Goal: Communication & Community: Ask a question

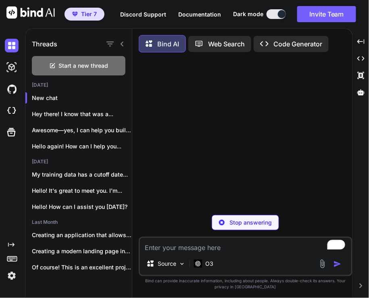
scroll to position [3, 0]
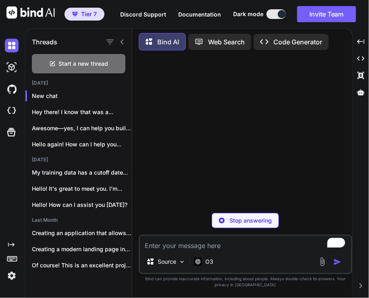
click at [10, 278] on img at bounding box center [12, 276] width 14 height 14
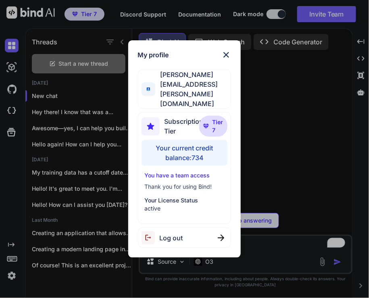
click at [169, 233] on span "Log out" at bounding box center [171, 238] width 23 height 10
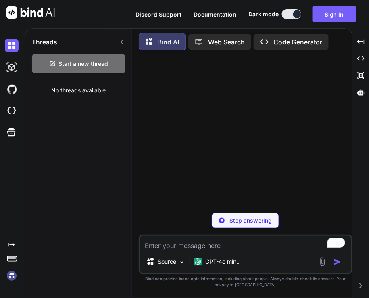
click at [11, 277] on img at bounding box center [12, 276] width 14 height 14
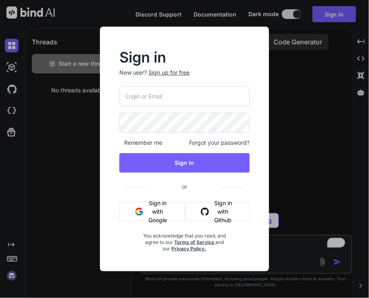
type input "[EMAIL_ADDRESS][DOMAIN_NAME]"
click at [201, 95] on input "[EMAIL_ADDRESS][DOMAIN_NAME]" at bounding box center [184, 96] width 131 height 20
paste input "[EMAIL_ADDRESS][DOMAIN_NAME]"
type input "[EMAIL_ADDRESS][DOMAIN_NAME]"
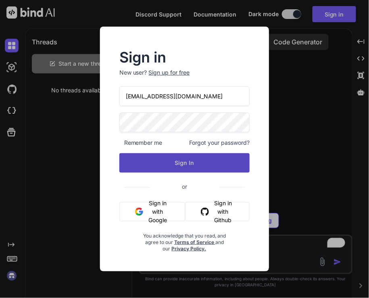
click at [144, 160] on button "Sign In" at bounding box center [184, 162] width 131 height 19
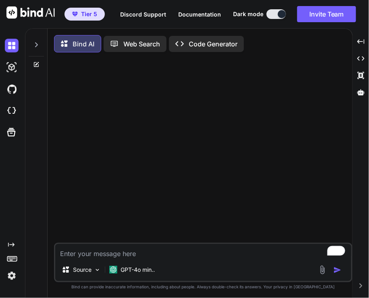
type textarea "x"
click at [12, 277] on img at bounding box center [12, 276] width 14 height 14
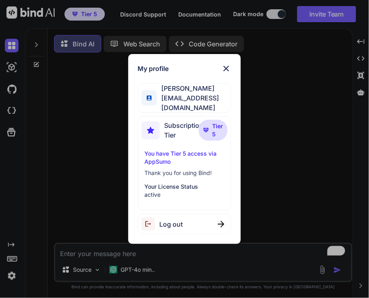
click at [178, 226] on div "Log out" at bounding box center [185, 224] width 94 height 21
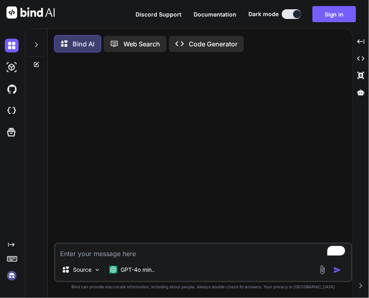
click at [11, 277] on img at bounding box center [12, 276] width 14 height 14
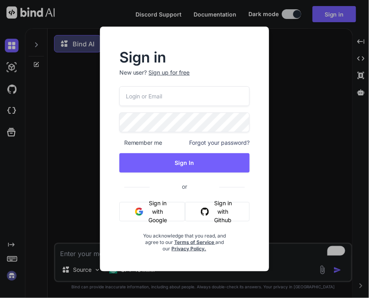
type input "app7@yopmail.com"
click at [178, 96] on input "app7@yopmail.com" at bounding box center [184, 96] width 131 height 20
paste input "[EMAIL_ADDRESS][DOMAIN_NAME]"
type input "tools@brilliantteam.com.au"
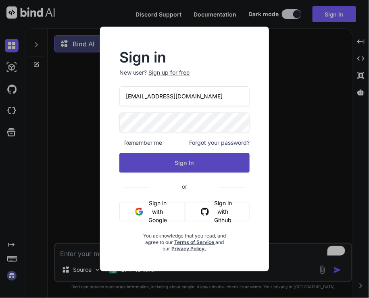
click at [150, 164] on button "Sign In" at bounding box center [184, 162] width 131 height 19
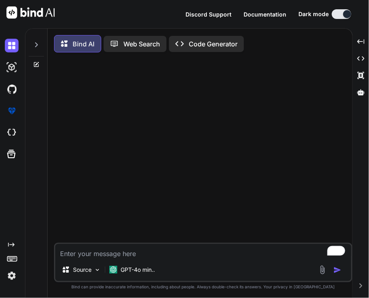
click at [10, 274] on img at bounding box center [12, 276] width 14 height 14
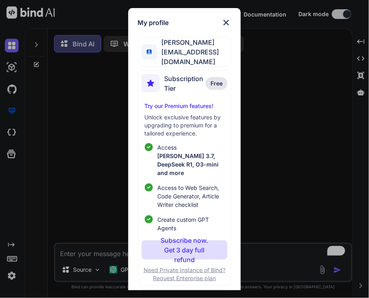
click at [92, 182] on div "My profile Shahab Malik tools@brilliantteam.com.au Subscription Tier Free Try o…" at bounding box center [184, 149] width 369 height 298
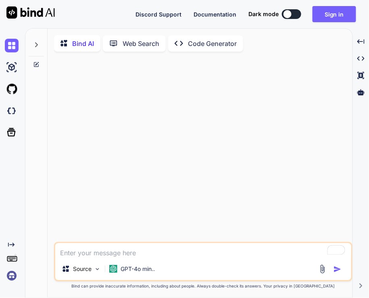
type textarea "x"
click at [10, 278] on img at bounding box center [12, 276] width 14 height 14
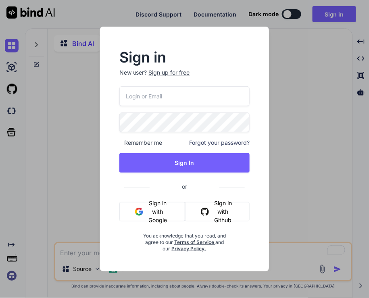
type input "app7@yopmail.com"
click at [177, 101] on input "app7@yopmail.com" at bounding box center [184, 96] width 131 height 20
paste input "Lycos786edu"
type input "Lycos786edu"
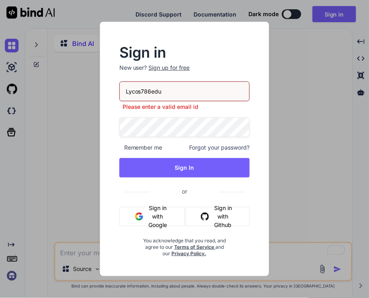
click at [171, 113] on div "Lycos786edu Please enter a valid email id Remember me Forgot your password? Sig…" at bounding box center [184, 169] width 131 height 176
click at [168, 93] on input "Lycos786edu" at bounding box center [184, 91] width 131 height 20
paste input "[EMAIL_ADDRESS][DOMAIN_NAME]"
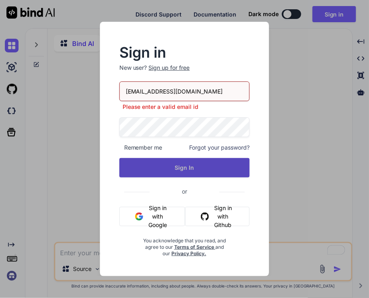
type input "[EMAIL_ADDRESS][DOMAIN_NAME]"
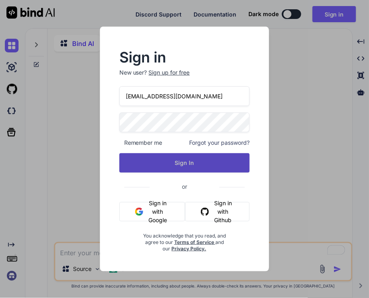
click at [157, 165] on button "Sign In" at bounding box center [184, 162] width 131 height 19
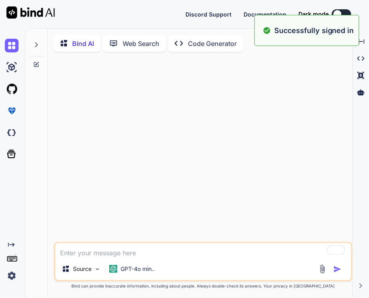
type textarea "x"
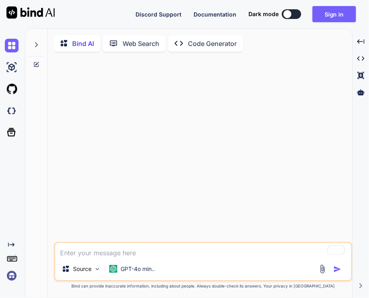
click at [10, 276] on img at bounding box center [12, 276] width 14 height 14
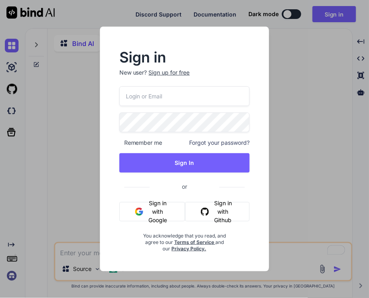
type input "app7@yopmail.com"
click at [168, 101] on input "app7@yopmail.com" at bounding box center [184, 96] width 131 height 20
paste input "[EMAIL_ADDRESS][DOMAIN_NAME]"
type input "[EMAIL_ADDRESS][DOMAIN_NAME]"
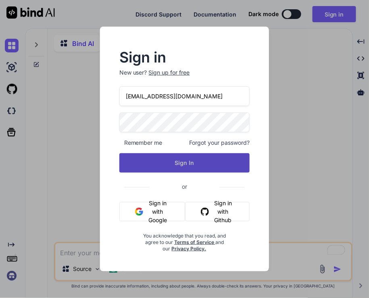
click at [148, 163] on button "Sign In" at bounding box center [184, 162] width 131 height 19
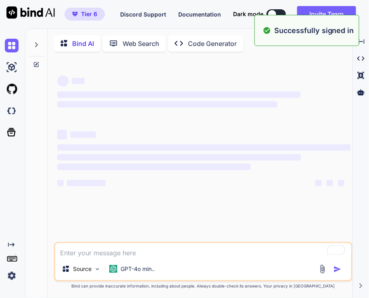
type textarea "x"
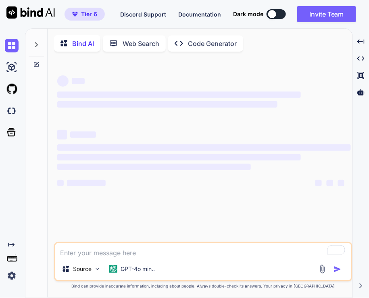
type textarea "x"
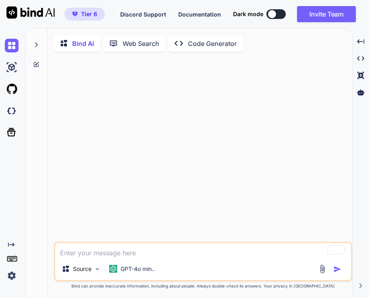
click at [130, 249] on textarea "To enrich screen reader interactions, please activate Accessibility in Grammarl…" at bounding box center [203, 250] width 296 height 15
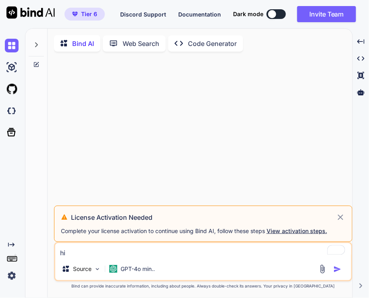
type textarea "hi"
click at [341, 219] on icon at bounding box center [341, 218] width 6 height 6
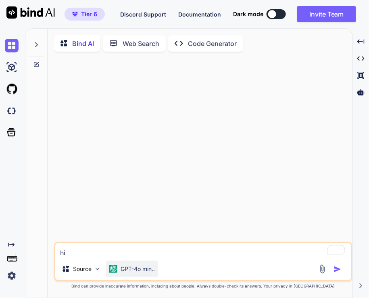
click at [130, 273] on p "GPT-4o min.." at bounding box center [138, 269] width 34 height 8
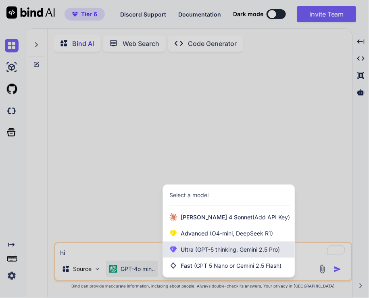
click at [205, 252] on span "(GPT-5 thinking, Gemini 2.5 Pro)" at bounding box center [237, 249] width 86 height 7
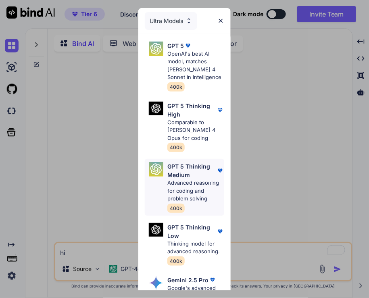
click at [185, 179] on p "Advanced reasoning for coding and problem solving" at bounding box center [195, 191] width 57 height 24
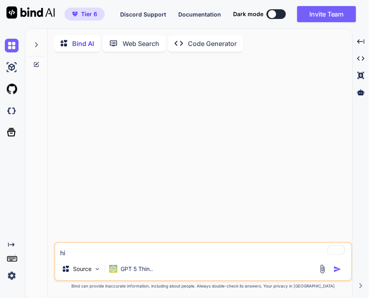
click at [115, 255] on textarea "hi" at bounding box center [203, 250] width 296 height 15
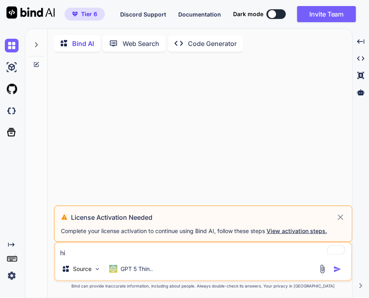
click at [339, 219] on icon at bounding box center [340, 218] width 9 height 10
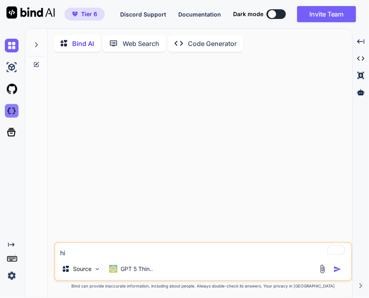
click at [9, 114] on img at bounding box center [12, 111] width 14 height 14
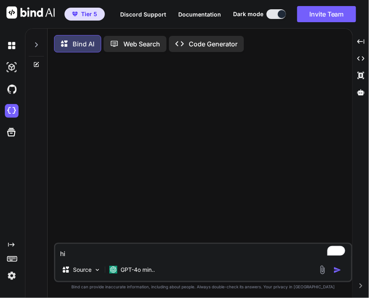
click at [9, 274] on img at bounding box center [12, 276] width 14 height 14
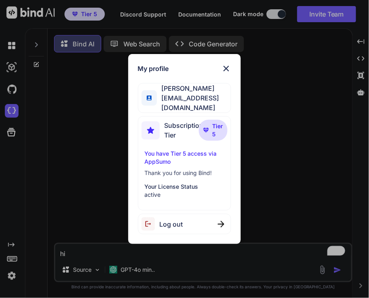
click at [199, 219] on div "Log out" at bounding box center [185, 224] width 94 height 21
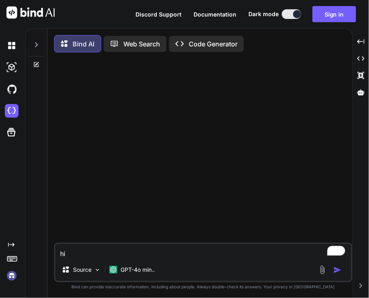
click at [12, 277] on img at bounding box center [12, 276] width 14 height 14
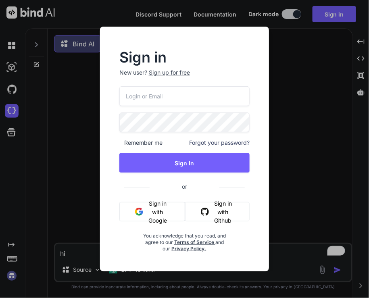
type input "app7@yopmail.com"
click at [176, 93] on input "app7@yopmail.com" at bounding box center [184, 96] width 131 height 20
paste input "[EMAIL_ADDRESS][DOMAIN_NAME]"
type input "[EMAIL_ADDRESS][DOMAIN_NAME]"
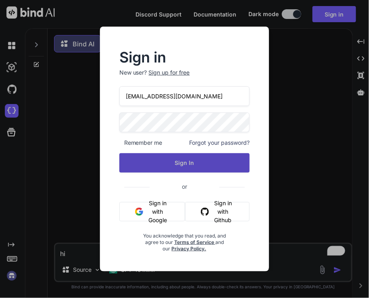
click at [146, 162] on button "Sign In" at bounding box center [184, 162] width 131 height 19
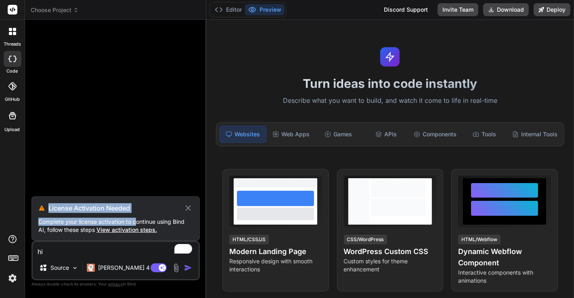
drag, startPoint x: 46, startPoint y: 210, endPoint x: 136, endPoint y: 219, distance: 90.0
click at [136, 219] on div "License Activation Needed Complete your license activation to continue using Bi…" at bounding box center [115, 218] width 168 height 44
click at [136, 219] on p "Complete your license activation to continue using Bind AI, follow these steps …" at bounding box center [115, 226] width 155 height 16
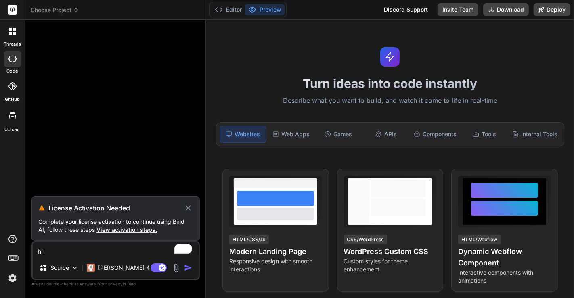
click at [189, 209] on icon at bounding box center [188, 207] width 5 height 5
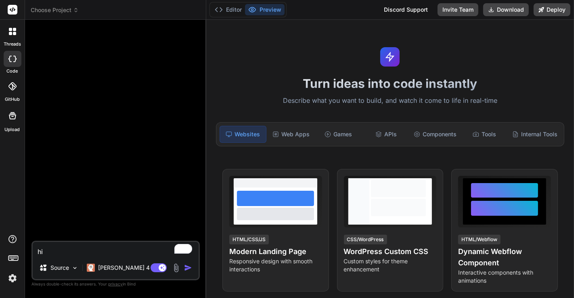
click at [188, 268] on img "button" at bounding box center [188, 268] width 8 height 8
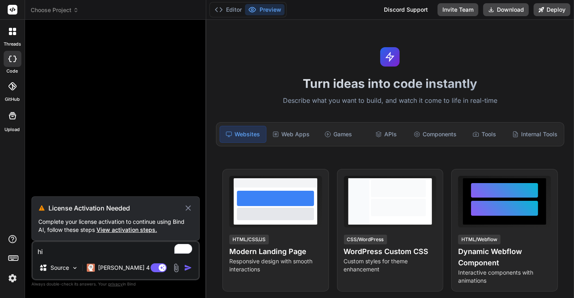
click at [188, 208] on icon at bounding box center [188, 207] width 5 height 5
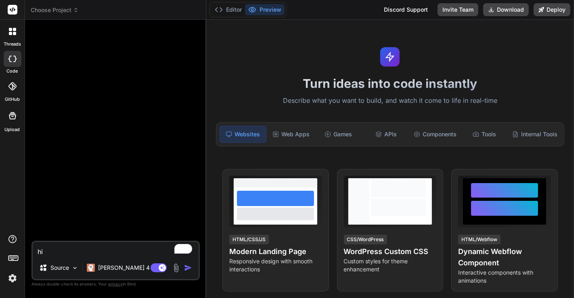
click at [11, 279] on img at bounding box center [13, 279] width 14 height 14
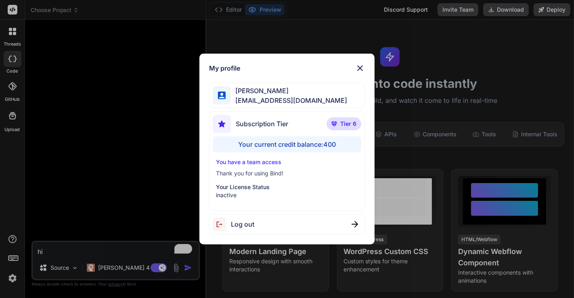
click at [266, 216] on div "Log out" at bounding box center [287, 224] width 156 height 21
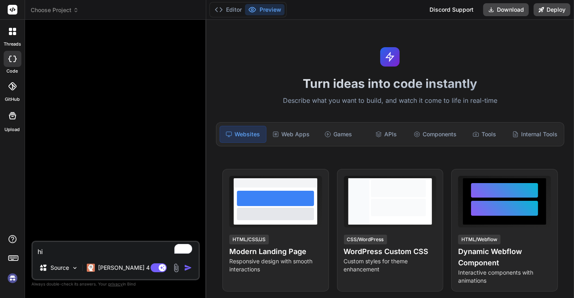
click at [14, 276] on img at bounding box center [13, 279] width 14 height 14
click at [15, 272] on img at bounding box center [13, 279] width 14 height 14
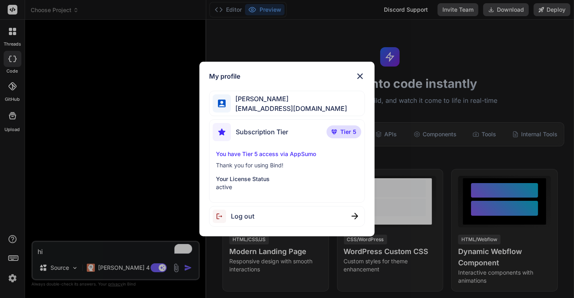
click at [137, 173] on div "My profile [PERSON_NAME] [EMAIL_ADDRESS][DOMAIN_NAME] Subscription Tier Tier 5 …" at bounding box center [287, 149] width 574 height 298
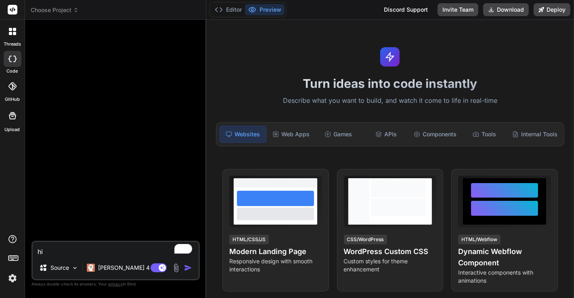
type textarea "x"
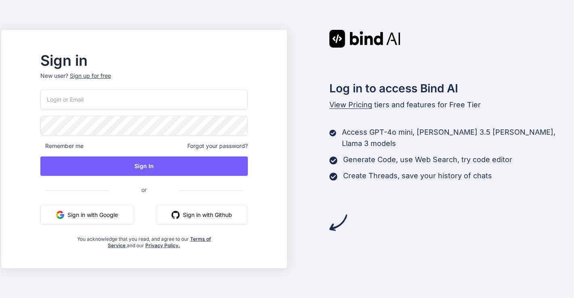
type input "app7@yopmail.com"
click at [120, 104] on input "app7@yopmail.com" at bounding box center [143, 100] width 207 height 20
paste input "maisietrang@gmail.com"
type input "maisietrang@gmail.com"
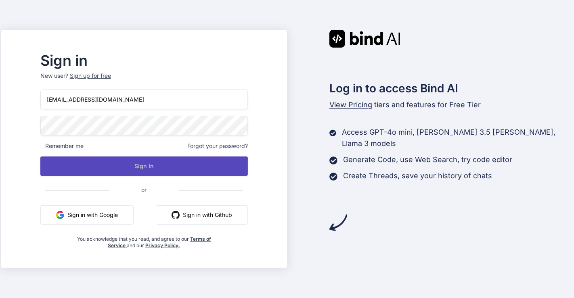
click at [157, 165] on button "Sign In" at bounding box center [143, 166] width 207 height 19
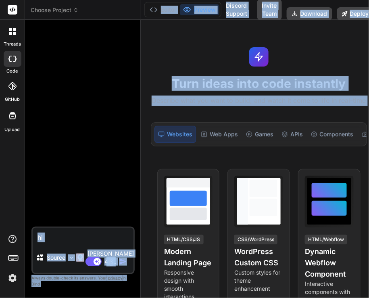
drag, startPoint x: 137, startPoint y: 149, endPoint x: 164, endPoint y: 149, distance: 26.6
click at [164, 149] on div "Choose Project Created with Pixso. Bind AI Web Search Created with Pixso. Code …" at bounding box center [201, 149] width 352 height 298
click at [72, 236] on textarea "hi" at bounding box center [83, 235] width 101 height 15
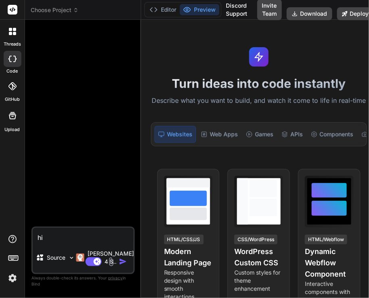
type textarea "x"
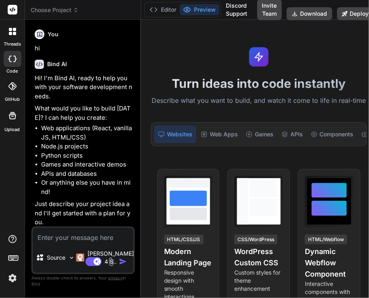
click at [12, 36] on div at bounding box center [12, 31] width 17 height 17
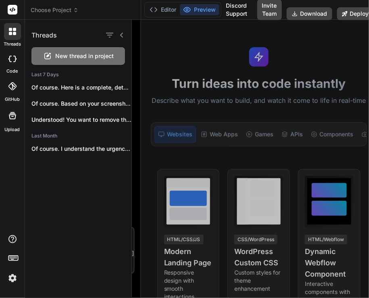
click at [138, 91] on div at bounding box center [250, 159] width 237 height 278
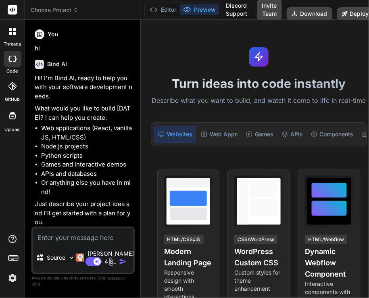
scroll to position [2, 0]
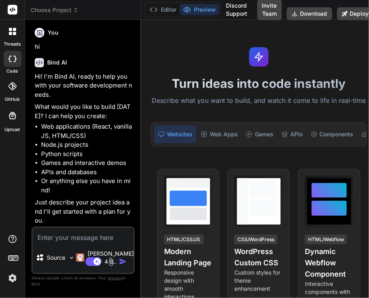
click at [11, 30] on icon at bounding box center [10, 29] width 3 height 3
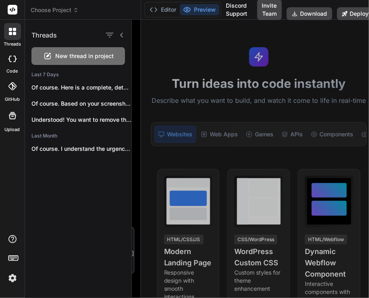
click at [158, 62] on div at bounding box center [250, 159] width 237 height 278
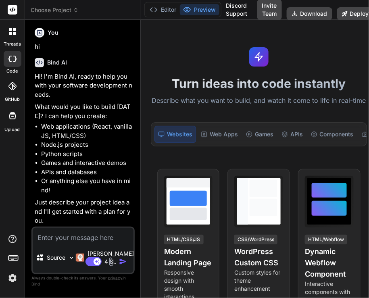
click at [15, 36] on div at bounding box center [12, 31] width 17 height 17
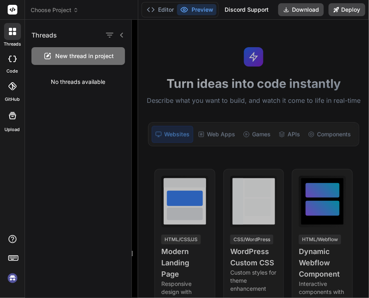
type textarea "x"
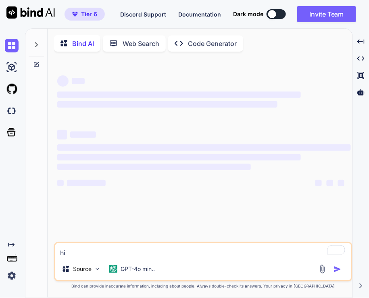
click at [10, 275] on img at bounding box center [12, 276] width 14 height 14
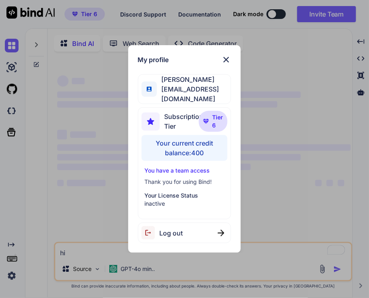
type textarea "x"
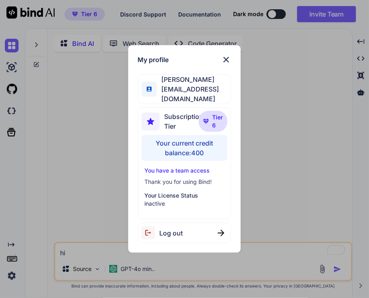
click at [224, 65] on img at bounding box center [226, 60] width 10 height 10
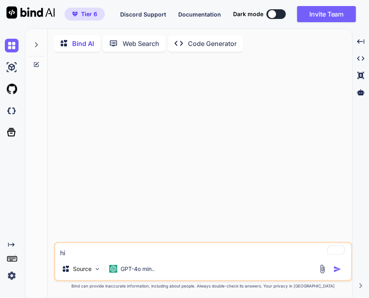
click at [144, 255] on textarea "hi" at bounding box center [203, 250] width 296 height 15
type textarea "hi"
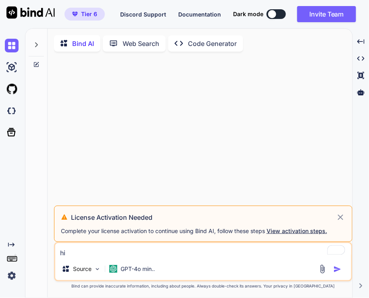
click at [341, 219] on icon at bounding box center [341, 218] width 6 height 6
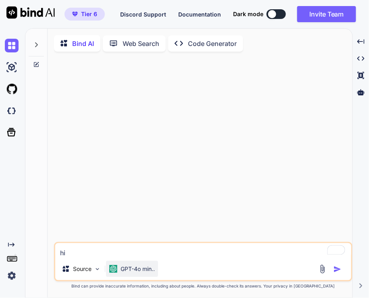
click at [139, 270] on p "GPT-4o min.." at bounding box center [138, 269] width 34 height 8
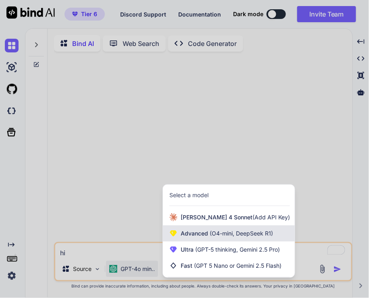
click at [205, 235] on span "Advanced (O4-mini, DeepSeek R1)" at bounding box center [227, 234] width 92 height 8
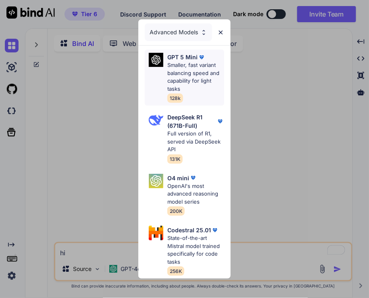
click at [182, 80] on p "Smaller, fast variant balancing speed and capability for light tasks" at bounding box center [195, 76] width 57 height 31
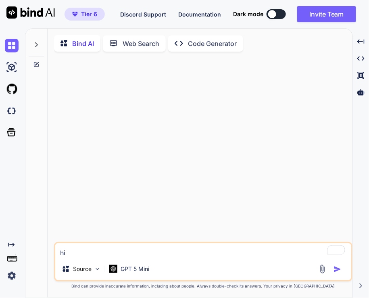
click at [114, 258] on textarea "hi" at bounding box center [203, 250] width 296 height 15
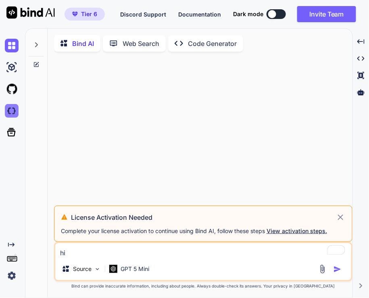
click at [11, 111] on img at bounding box center [12, 111] width 14 height 14
click at [12, 277] on img at bounding box center [12, 276] width 14 height 14
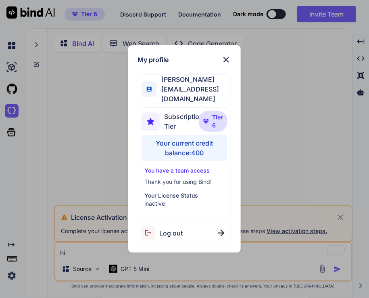
click at [191, 223] on div "Log out" at bounding box center [185, 233] width 94 height 21
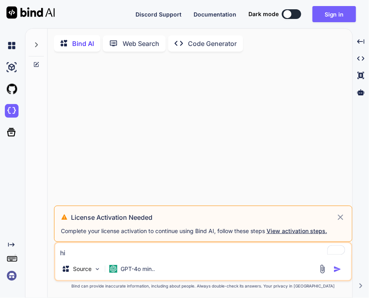
click at [13, 276] on img at bounding box center [12, 276] width 14 height 14
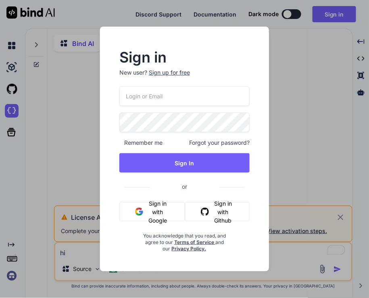
type input "app7@yopmail.com"
click at [176, 97] on input "app7@yopmail.com" at bounding box center [184, 96] width 131 height 20
paste input "mail@ross-sivertsen.com"
type input "mail@ross-sivertsen.com"
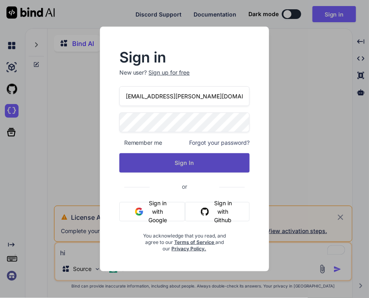
click at [136, 160] on button "Sign In" at bounding box center [184, 162] width 131 height 19
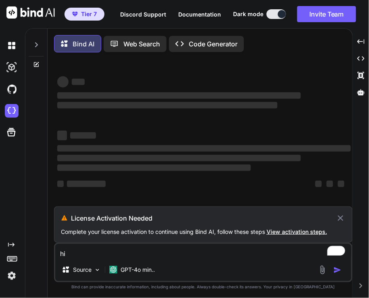
click at [342, 219] on icon at bounding box center [341, 218] width 6 height 6
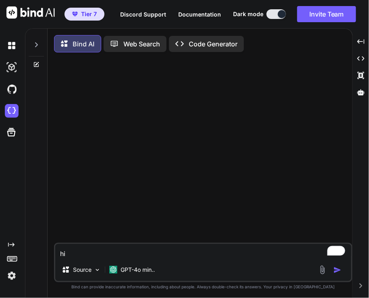
click at [76, 252] on textarea "hi" at bounding box center [203, 251] width 296 height 15
click at [126, 271] on p "GPT-4o min.." at bounding box center [138, 270] width 34 height 8
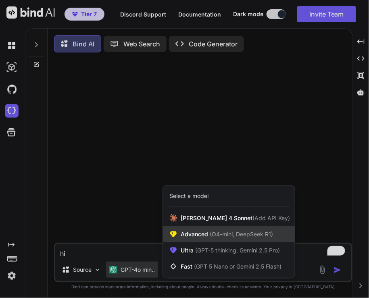
click at [200, 241] on div "Advanced (O4-mini, DeepSeek R1)" at bounding box center [229, 234] width 132 height 16
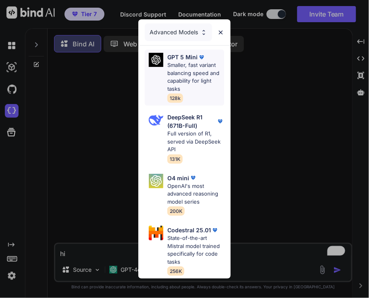
click at [200, 63] on p "Smaller, fast variant balancing speed and capability for light tasks" at bounding box center [195, 76] width 57 height 31
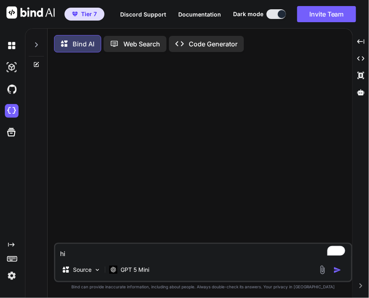
click at [107, 259] on textarea "hi" at bounding box center [203, 251] width 296 height 15
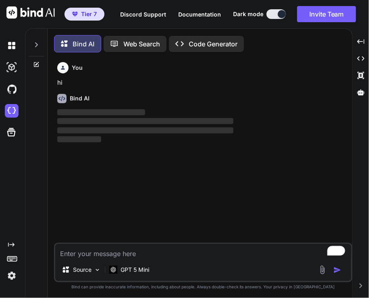
scroll to position [3, 0]
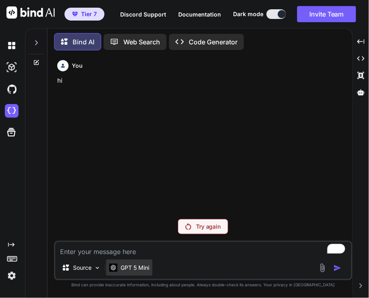
click at [129, 263] on div "GPT 5 Mini" at bounding box center [129, 268] width 46 height 16
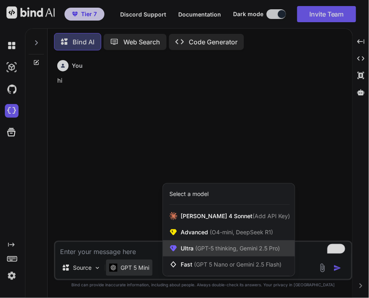
click at [197, 244] on div "Ultra (GPT-5 thinking, Gemini 2.5 Pro)" at bounding box center [229, 248] width 132 height 16
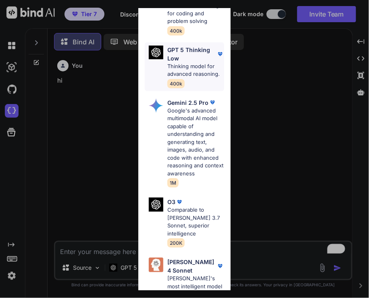
scroll to position [178, 0]
click at [282, 173] on div "Ultra Models GPT 5 OpenAI's best AI model, matches Claude 4 Sonnet in Intellige…" at bounding box center [184, 149] width 369 height 298
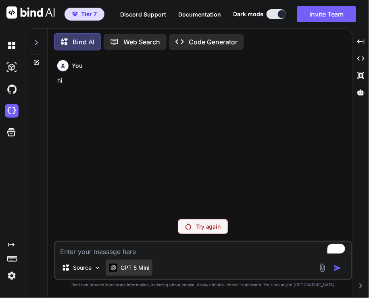
click at [127, 268] on p "GPT 5 Mini" at bounding box center [135, 268] width 29 height 8
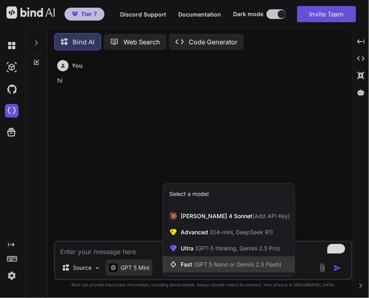
click at [200, 269] on span "Fast (GPT 5 Nano or Gemini 2.5 Flash)" at bounding box center [231, 265] width 101 height 8
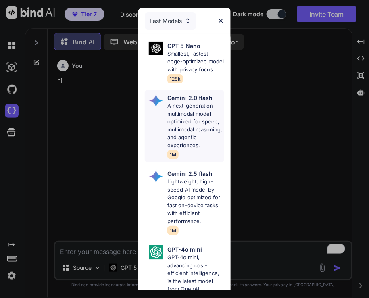
click at [182, 142] on p "A next-generation multimodal model optimized for speed, multimodal reasoning, a…" at bounding box center [195, 125] width 57 height 47
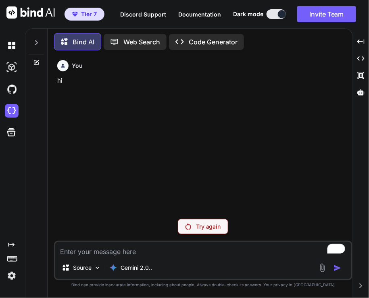
click at [205, 222] on div "Try again" at bounding box center [203, 226] width 50 height 15
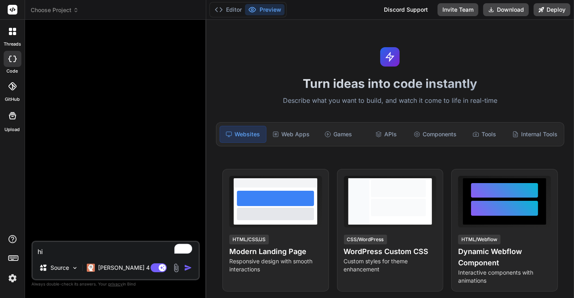
click at [15, 278] on img at bounding box center [13, 279] width 14 height 14
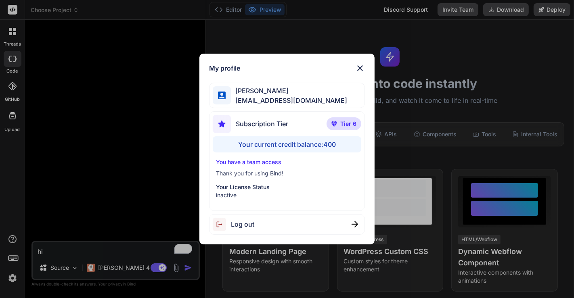
click at [160, 143] on div "My profile [PERSON_NAME] [EMAIL_ADDRESS][DOMAIN_NAME] Subscription Tier Tier 6 …" at bounding box center [287, 149] width 574 height 298
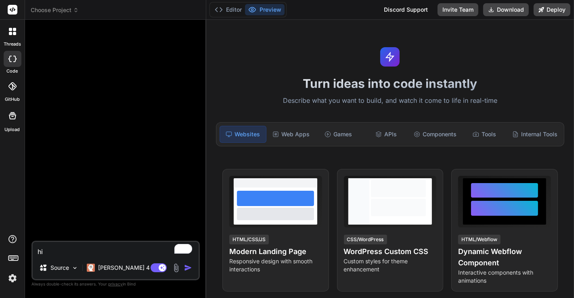
click at [97, 255] on textarea "hi" at bounding box center [116, 249] width 166 height 15
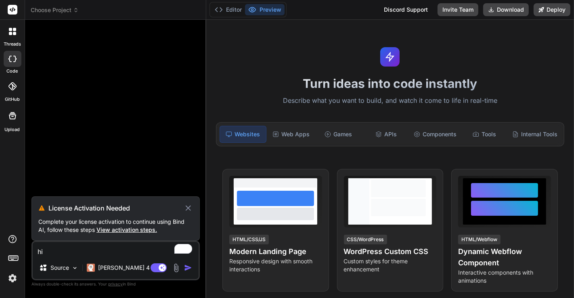
click at [188, 210] on icon at bounding box center [188, 208] width 9 height 10
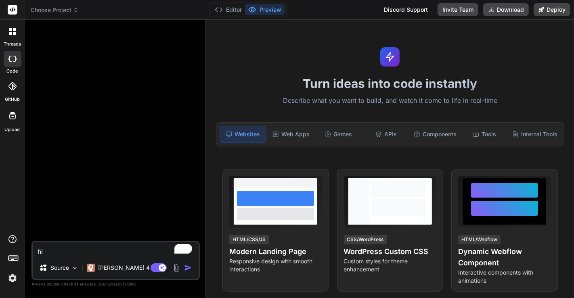
click at [187, 270] on img "button" at bounding box center [188, 268] width 8 height 8
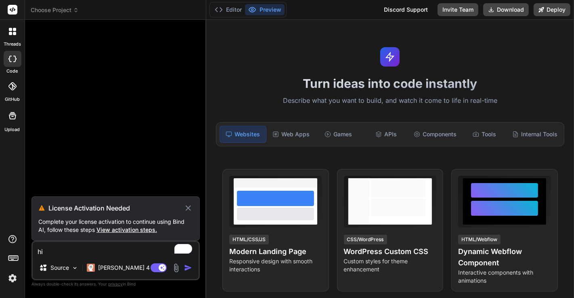
click at [188, 209] on icon at bounding box center [188, 207] width 5 height 5
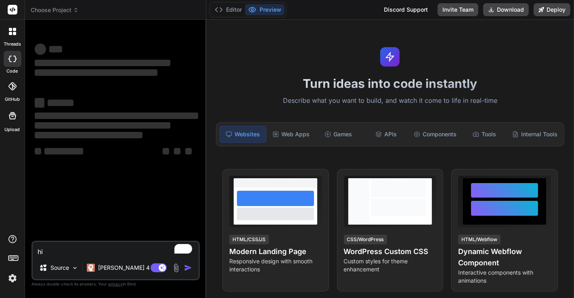
type textarea "x"
